Goal: Entertainment & Leisure: Consume media (video, audio)

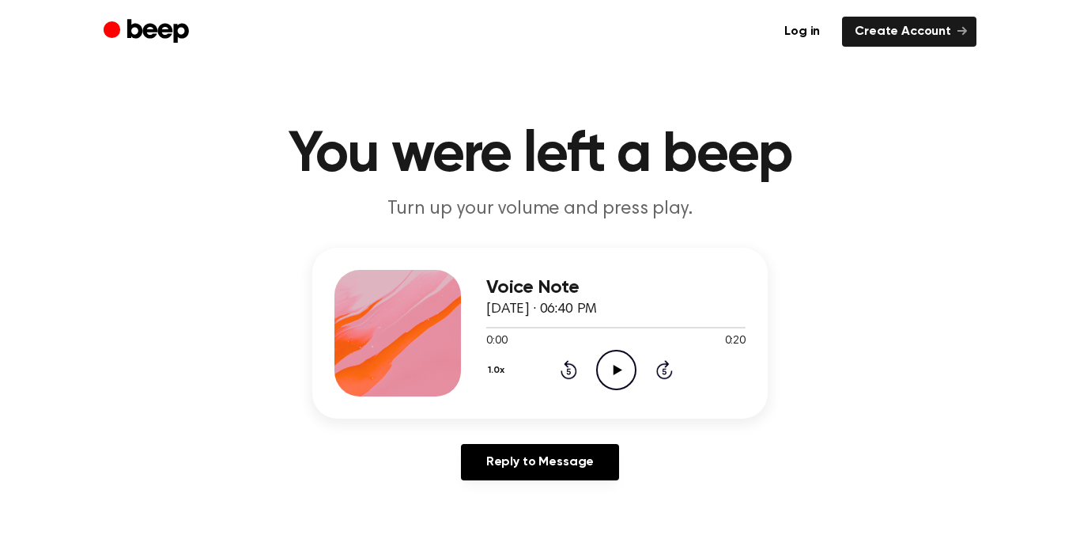
click at [607, 373] on icon "Play Audio" at bounding box center [616, 370] width 40 height 40
click at [615, 371] on icon "Pause Audio" at bounding box center [616, 370] width 40 height 40
click at [613, 366] on icon at bounding box center [616, 370] width 7 height 10
click at [156, 28] on icon "Beep" at bounding box center [158, 31] width 62 height 24
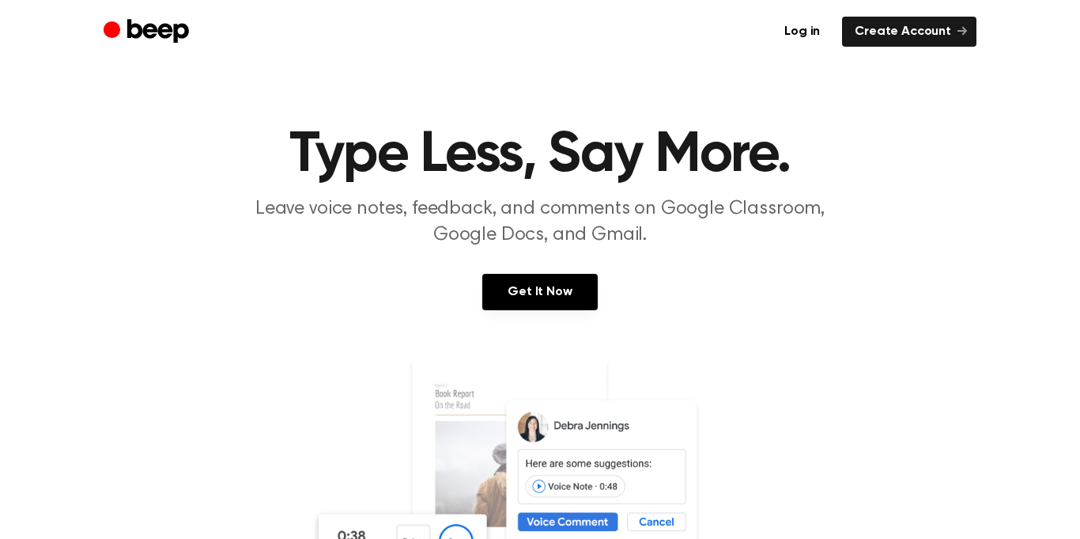
click at [156, 28] on icon "Beep" at bounding box center [158, 31] width 62 height 24
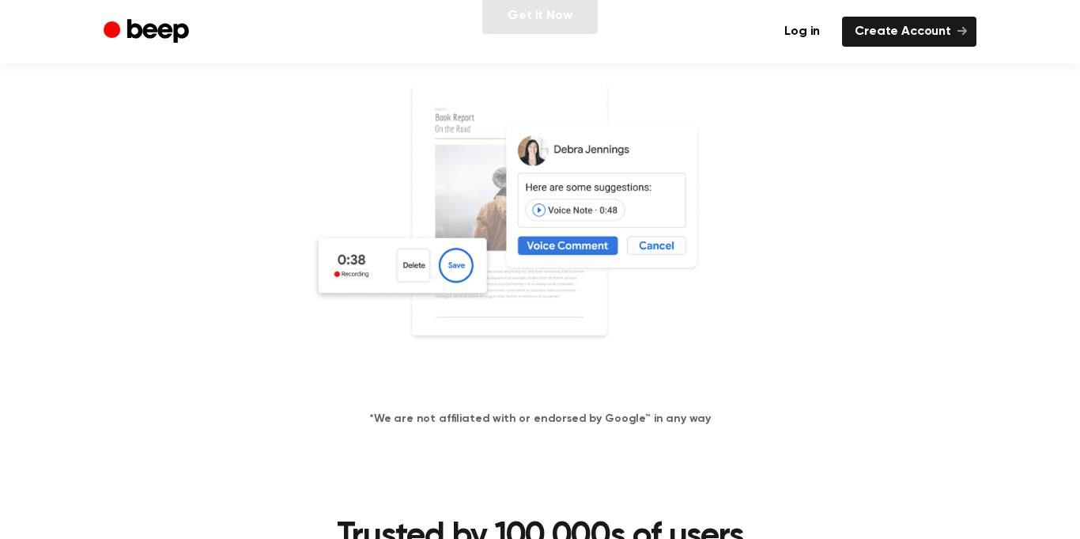
scroll to position [279, 0]
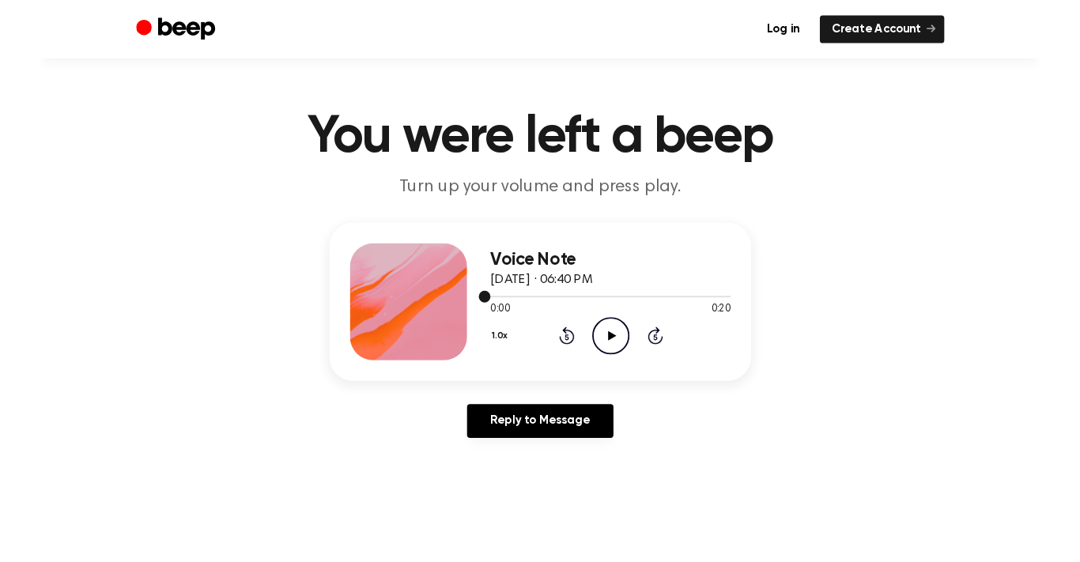
scroll to position [10, 0]
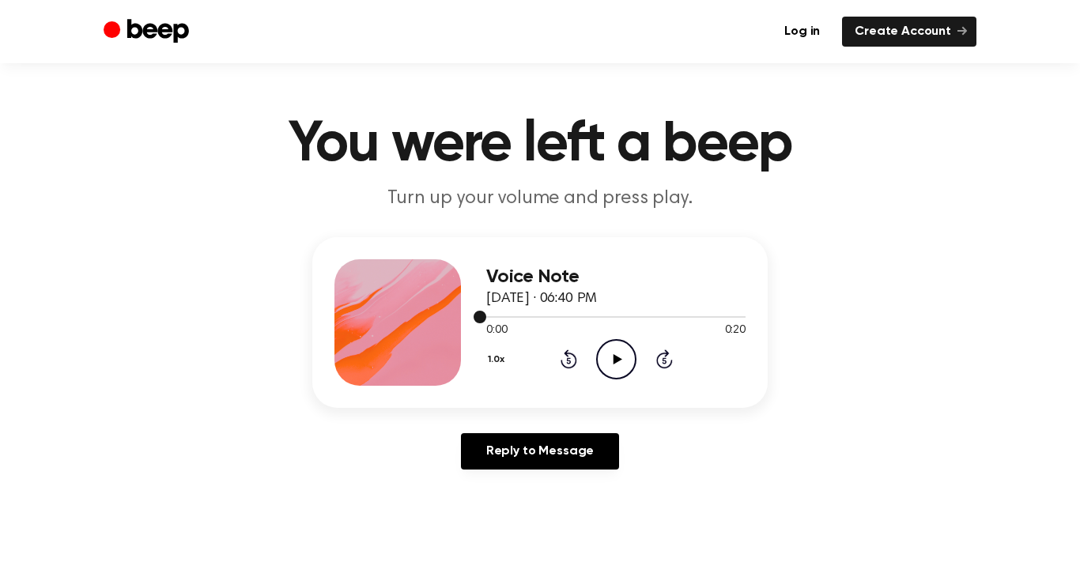
click at [604, 362] on icon "Play Audio" at bounding box center [616, 359] width 40 height 40
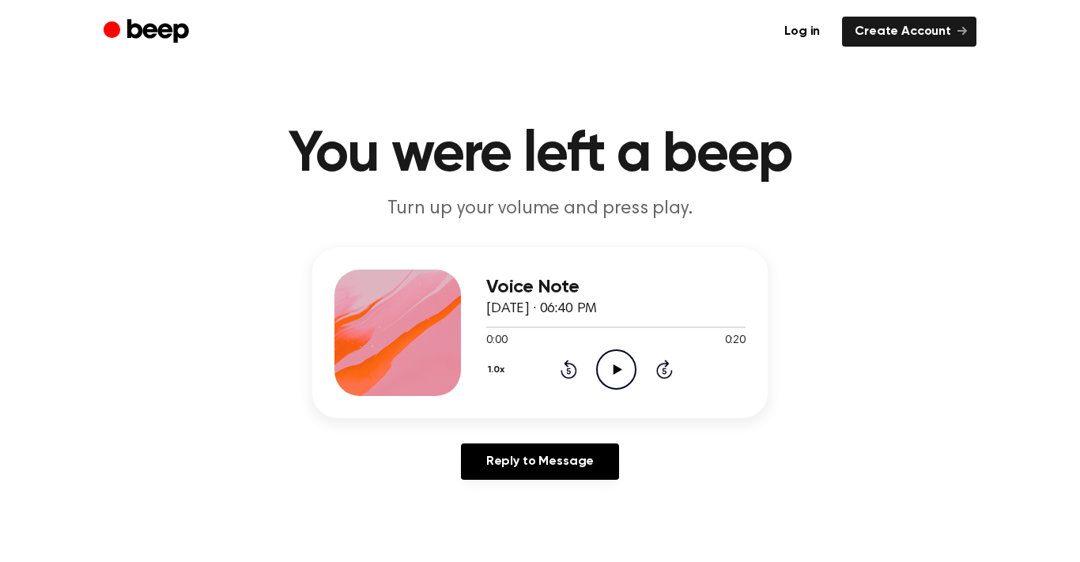
click at [1058, 432] on div "Voice Note August 19, 2025 · 06:40 PM 0:00 0:20 Your browser does not support t…" at bounding box center [540, 370] width 1042 height 245
click at [919, 294] on div "Voice Note August 19, 2025 · 06:40 PM 0:00 0:20 Your browser does not support t…" at bounding box center [540, 370] width 1042 height 245
click at [615, 369] on icon at bounding box center [617, 370] width 9 height 10
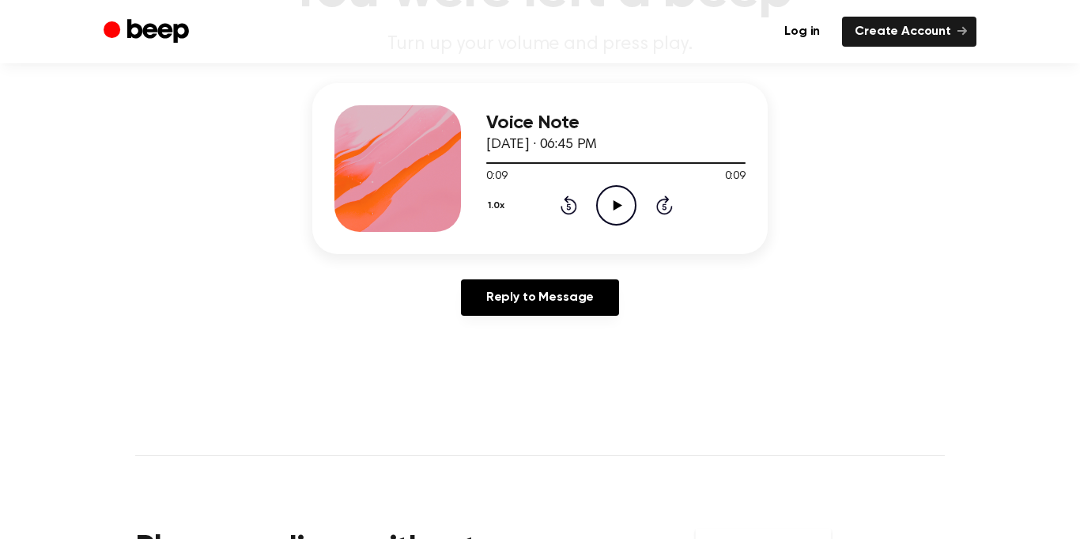
scroll to position [165, 0]
